Goal: Information Seeking & Learning: Learn about a topic

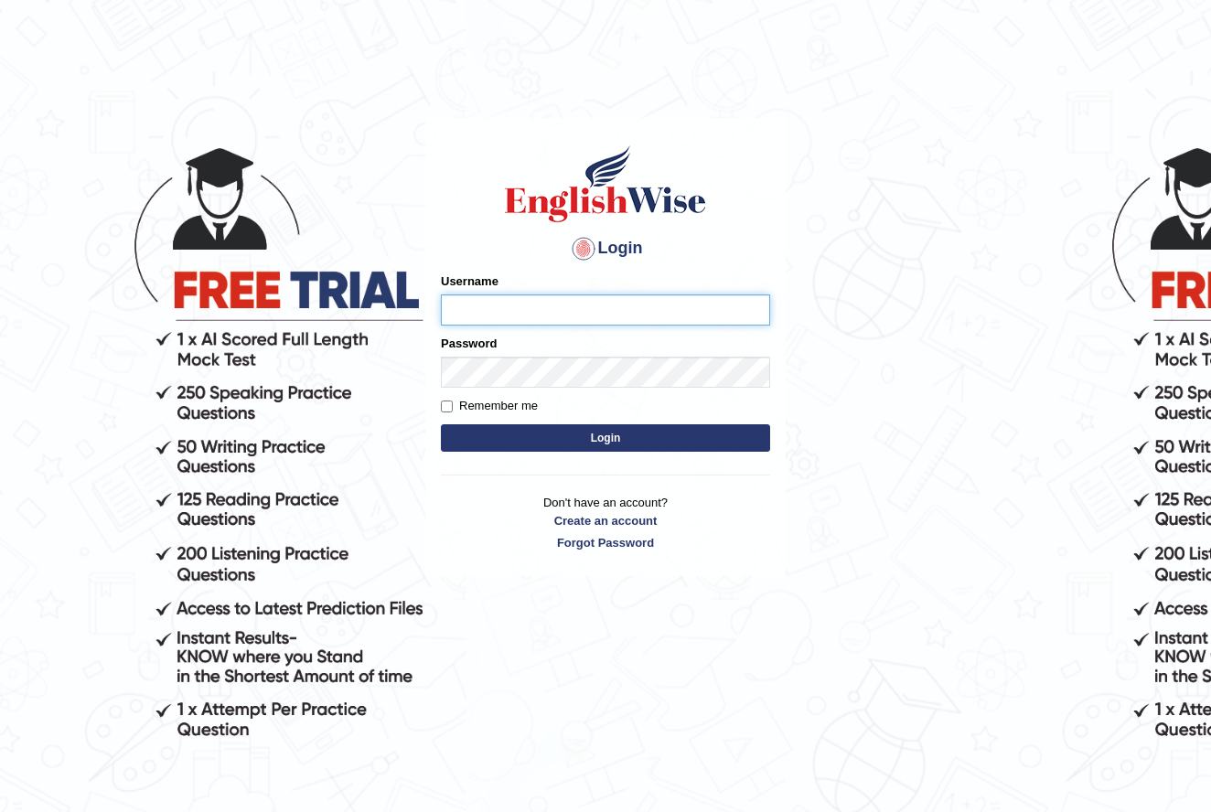
type input "nancy_rana"
click at [594, 437] on button "Login" at bounding box center [605, 437] width 329 height 27
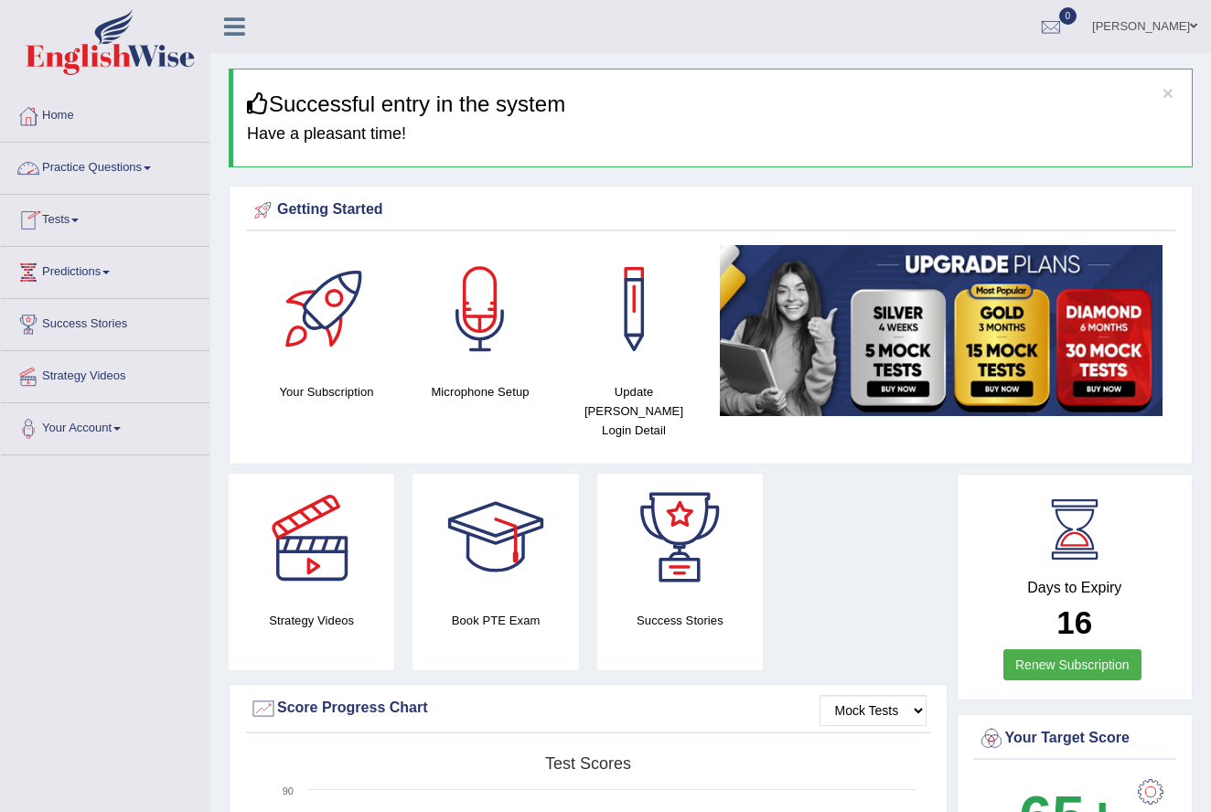
click at [145, 166] on link "Practice Questions" at bounding box center [105, 166] width 209 height 46
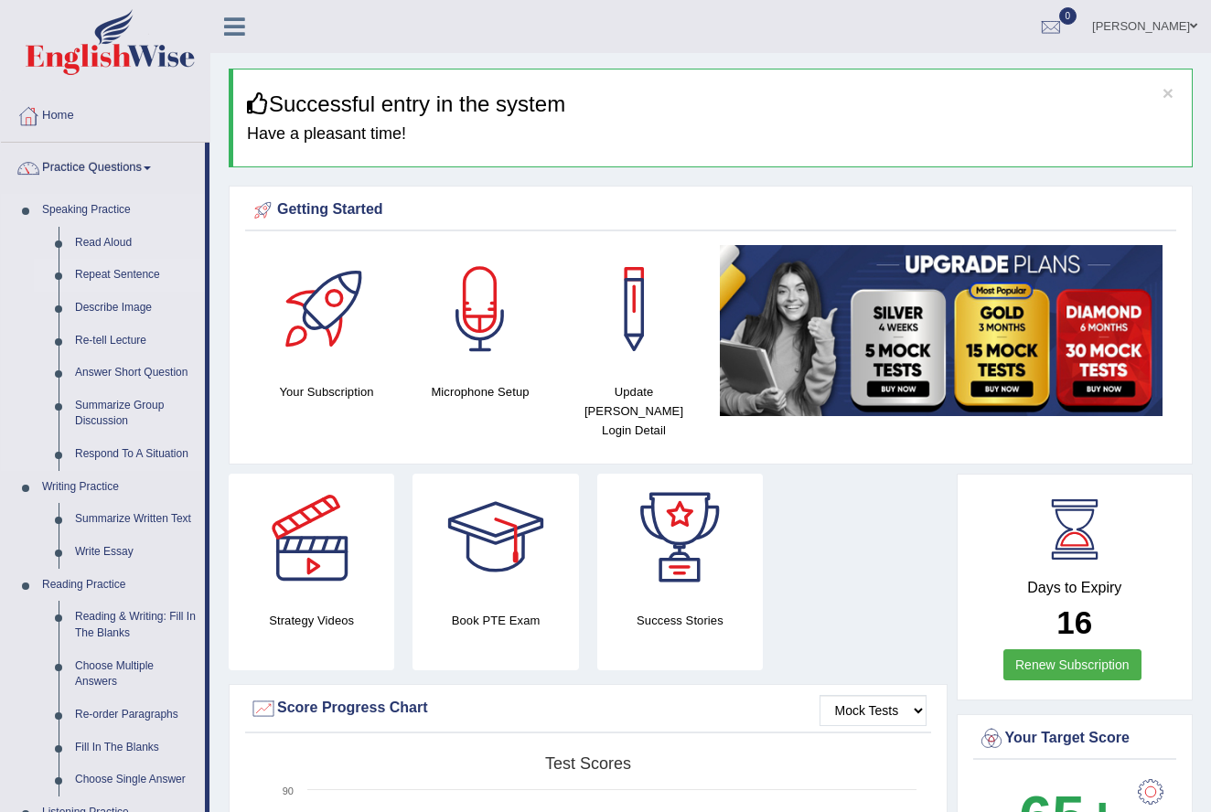
click at [126, 268] on link "Repeat Sentence" at bounding box center [136, 275] width 138 height 33
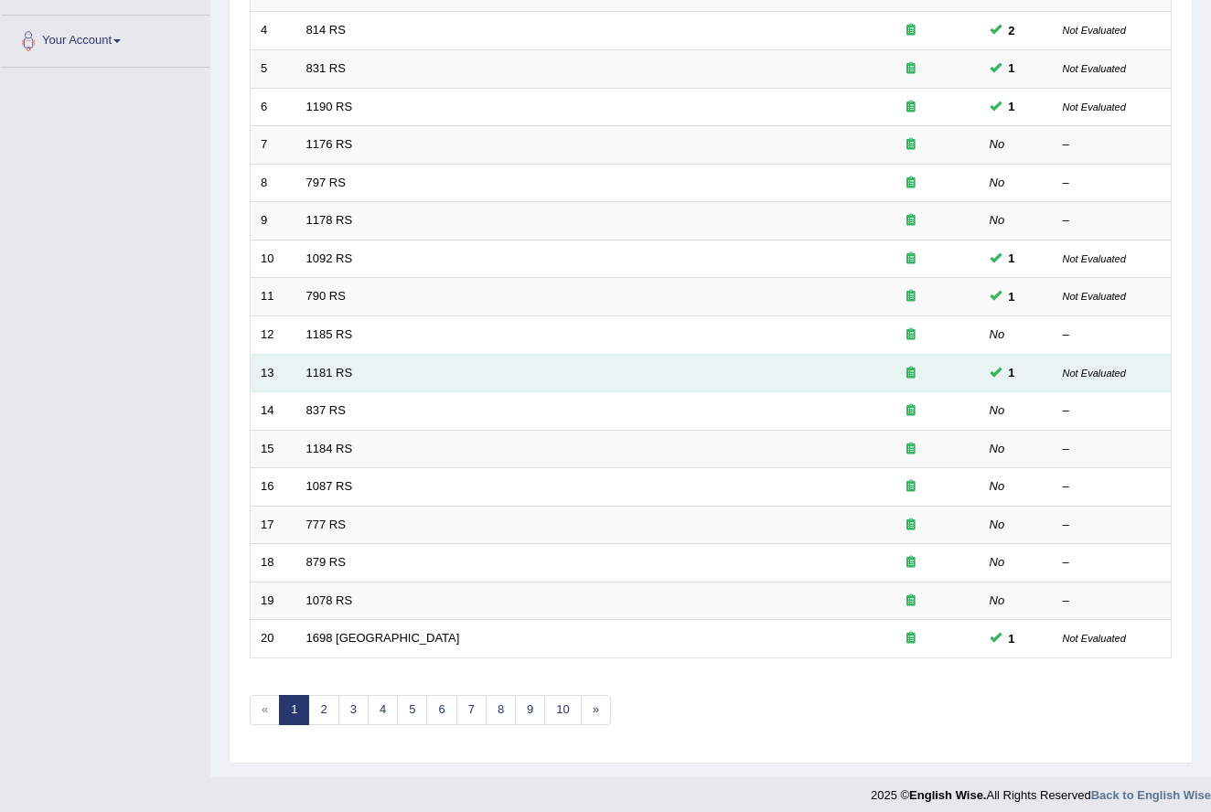
scroll to position [387, 0]
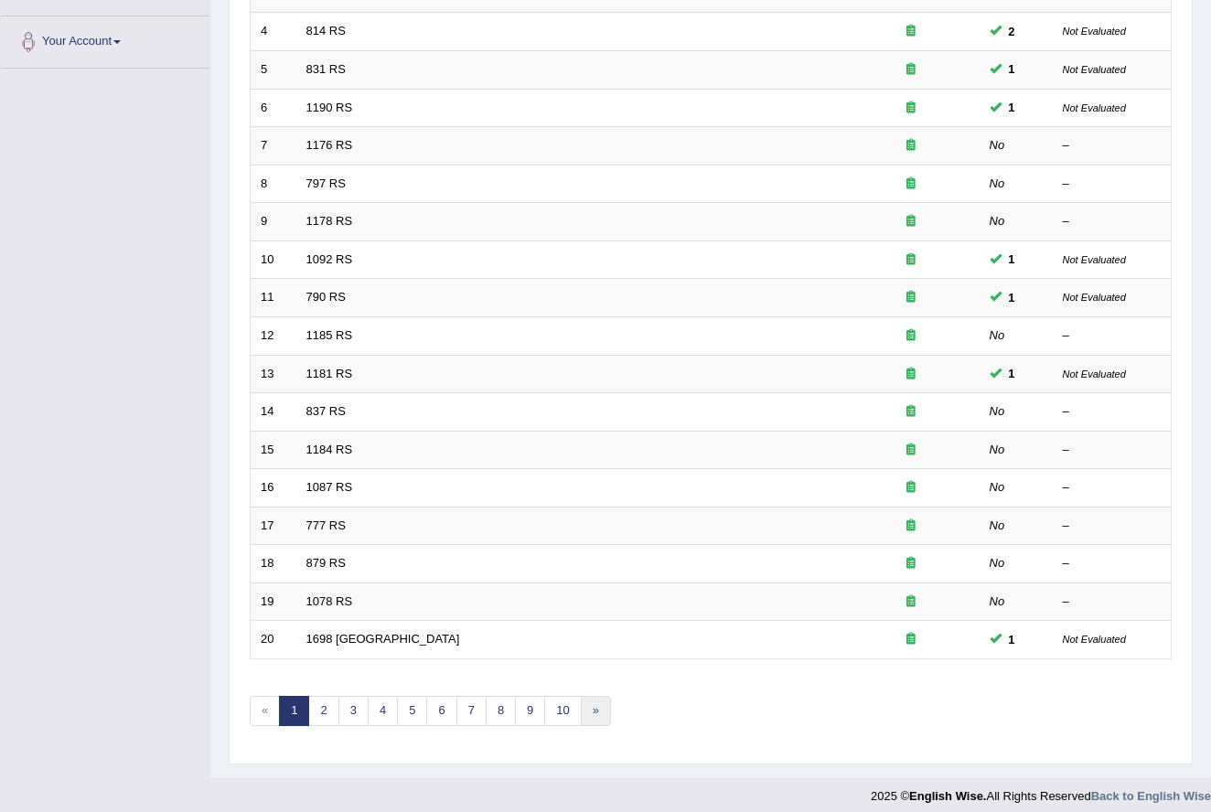
click at [595, 698] on link "»" at bounding box center [596, 711] width 30 height 30
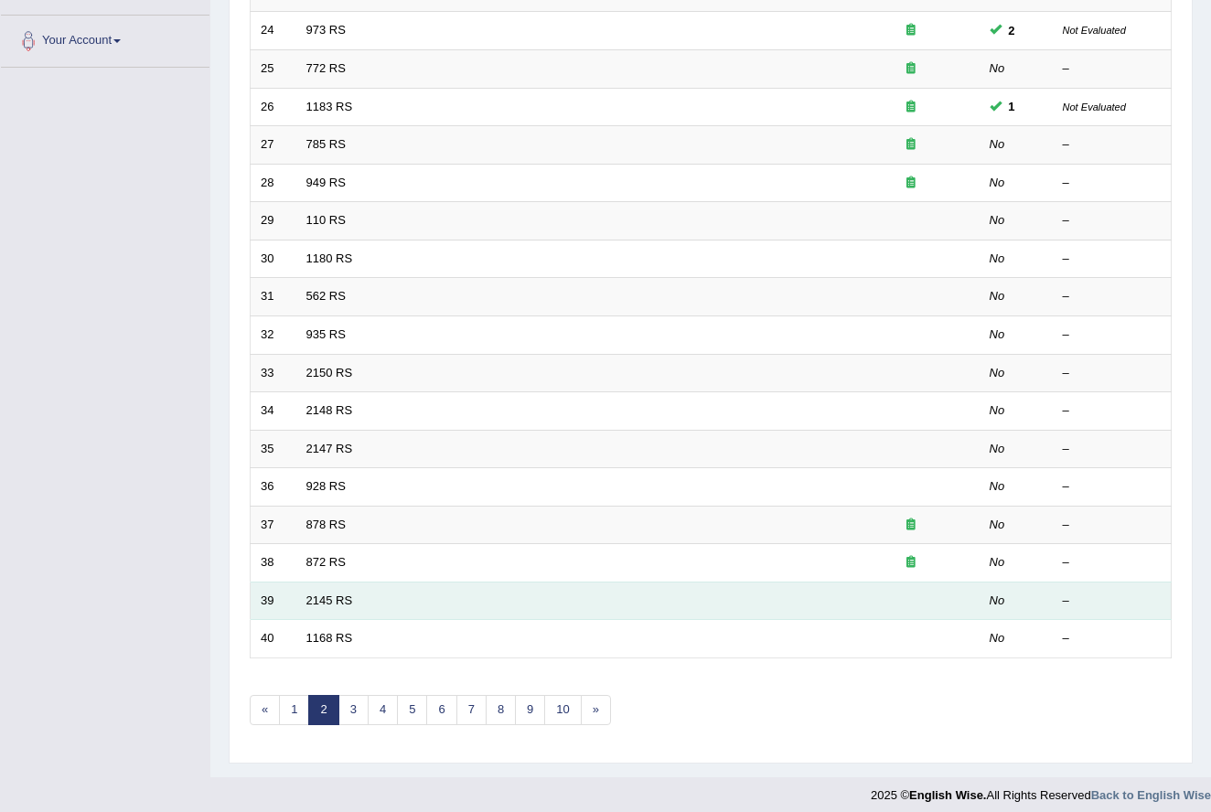
scroll to position [387, 0]
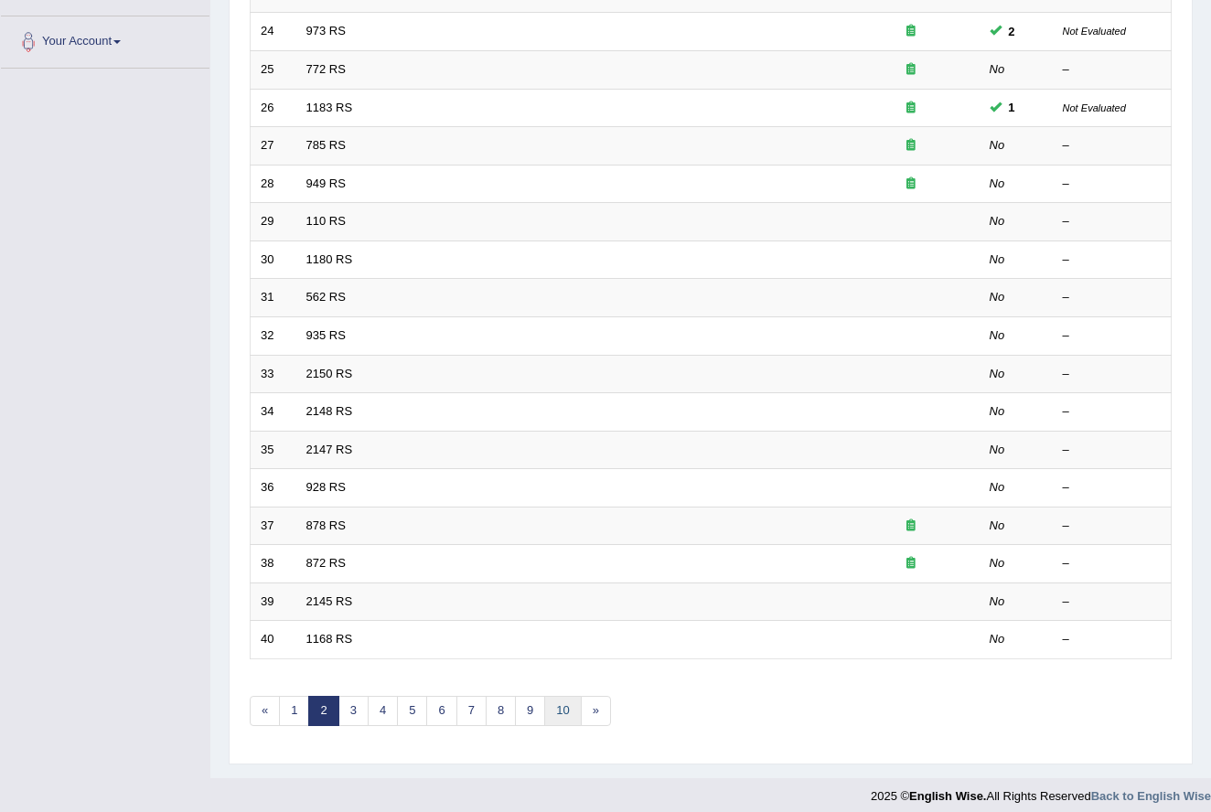
click at [563, 704] on link "10" at bounding box center [562, 711] width 37 height 30
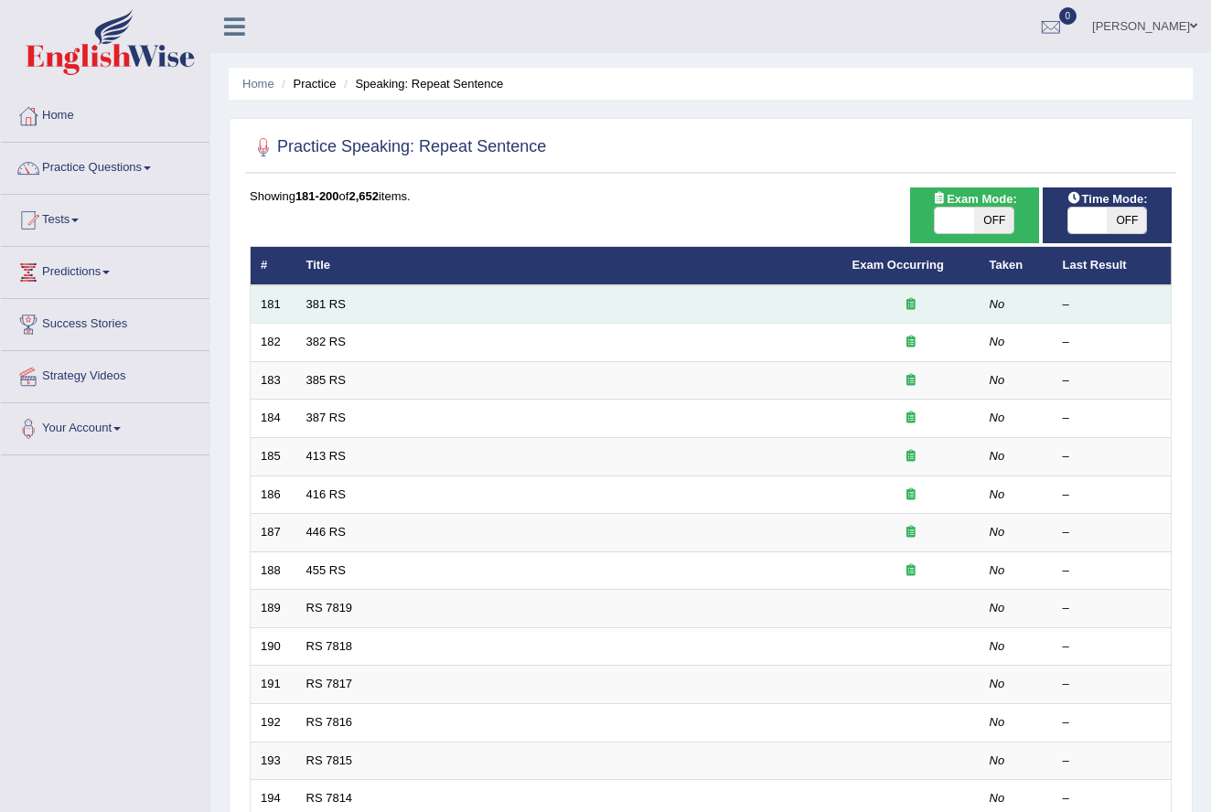
click at [354, 299] on td "381 RS" at bounding box center [569, 304] width 546 height 38
click at [324, 309] on link "381 RS" at bounding box center [325, 304] width 39 height 14
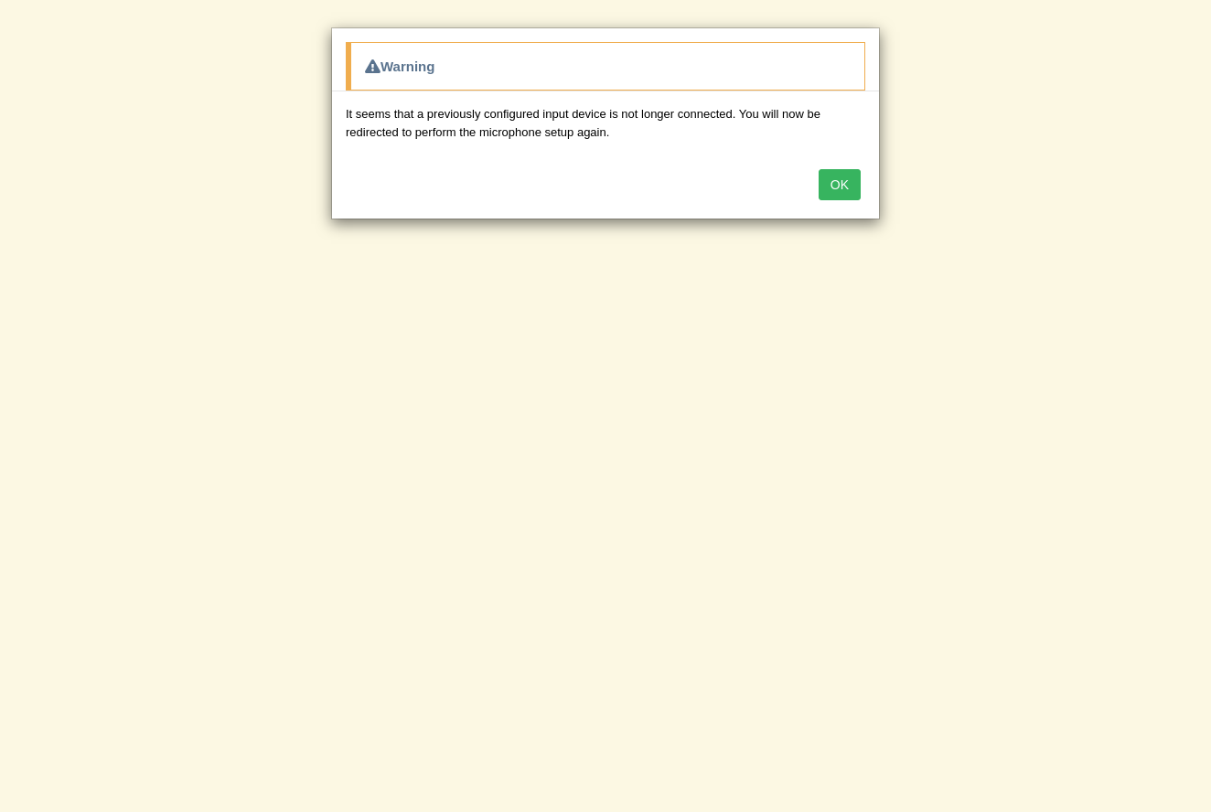
click at [844, 178] on button "OK" at bounding box center [839, 184] width 42 height 31
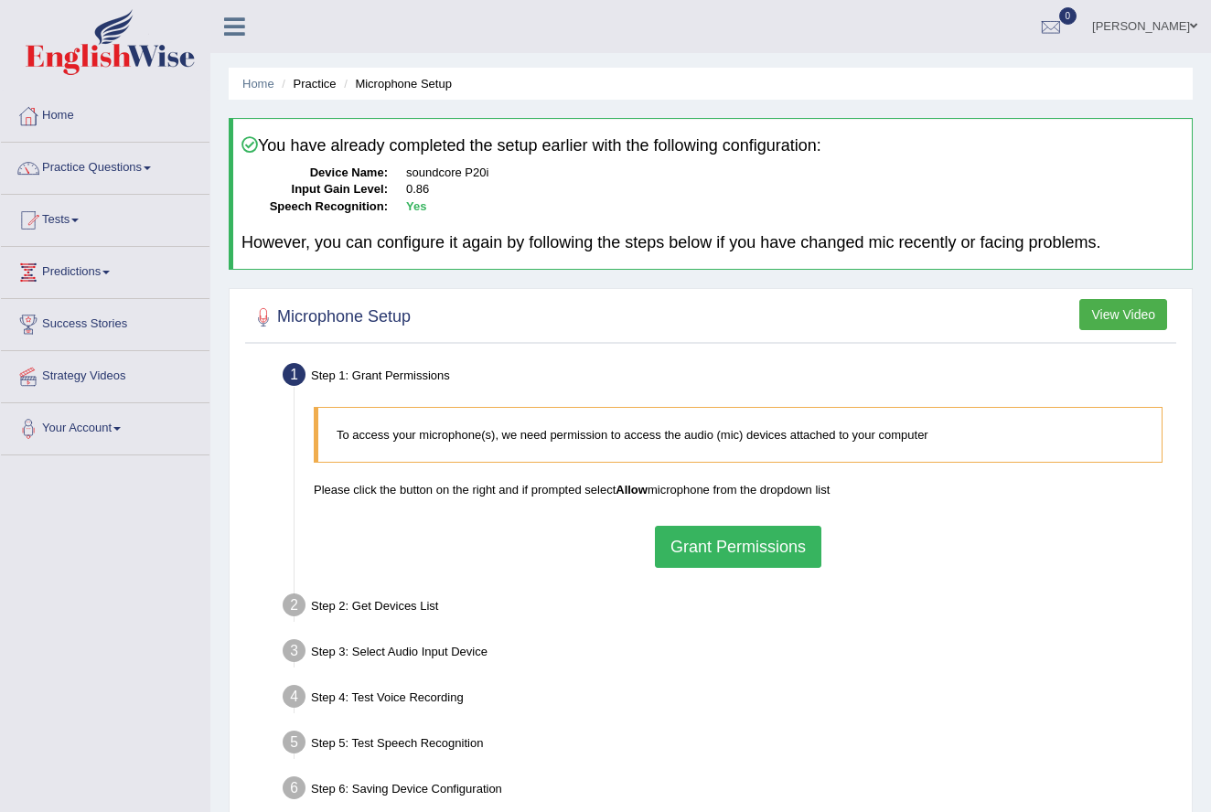
click at [717, 543] on button "Grant Permissions" at bounding box center [738, 547] width 166 height 42
